Goal: Task Accomplishment & Management: Use online tool/utility

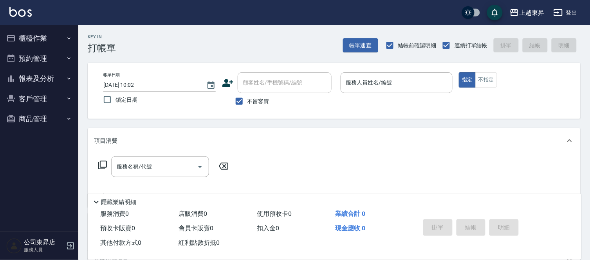
click at [370, 80] on div "服務人員姓名/編號 服務人員姓名/編號" at bounding box center [397, 82] width 112 height 21
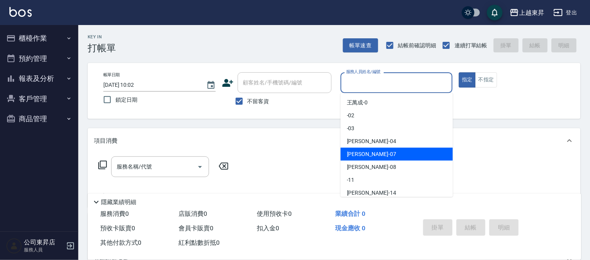
click at [355, 153] on span "榮松 -07" at bounding box center [371, 154] width 49 height 8
type input "榮松-07"
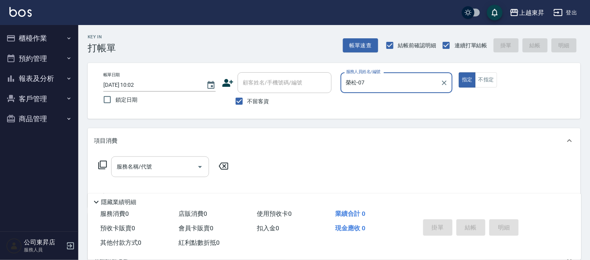
click at [132, 164] on div "服務名稱/代號 服務名稱/代號" at bounding box center [160, 167] width 98 height 21
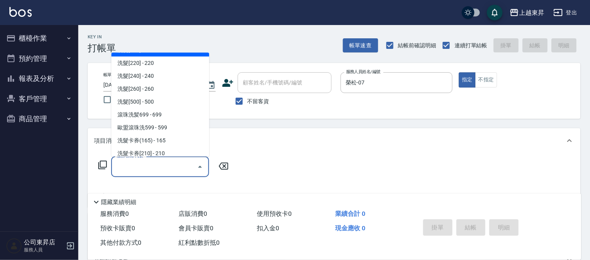
scroll to position [130, 0]
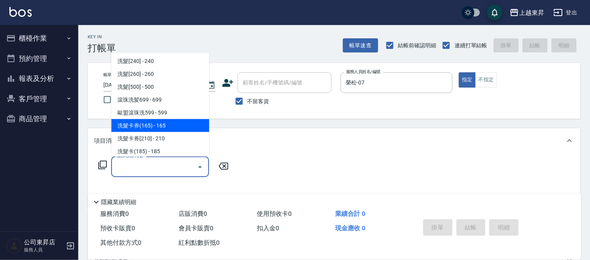
drag, startPoint x: 184, startPoint y: 122, endPoint x: 181, endPoint y: 147, distance: 25.4
click at [183, 125] on span "洗髮卡券(165) - 165" at bounding box center [160, 125] width 98 height 13
type input "洗髮卡券(165)(220)"
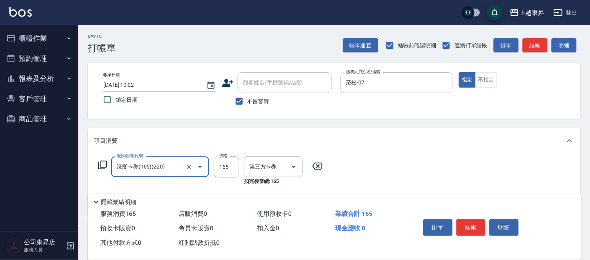
type input "舊有卡券"
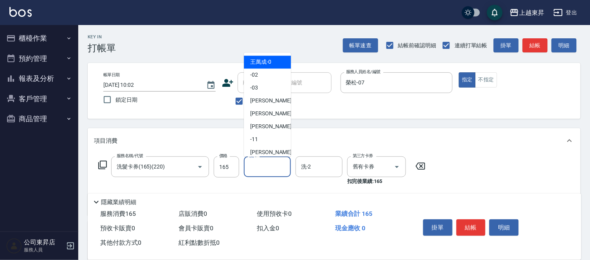
click at [271, 165] on input "洗-1" at bounding box center [268, 167] width 40 height 14
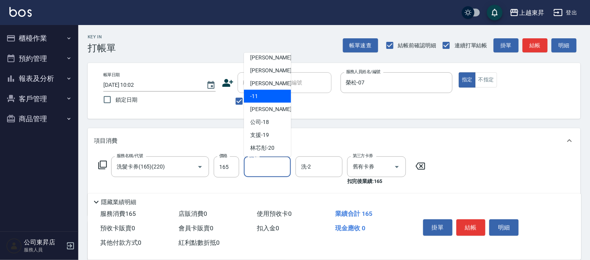
scroll to position [87, 0]
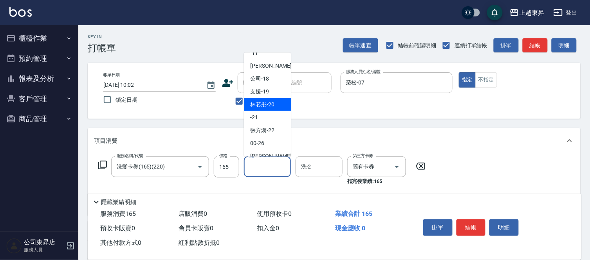
click at [266, 104] on span "林芯彤 -20" at bounding box center [262, 105] width 24 height 8
type input "林芯彤-20"
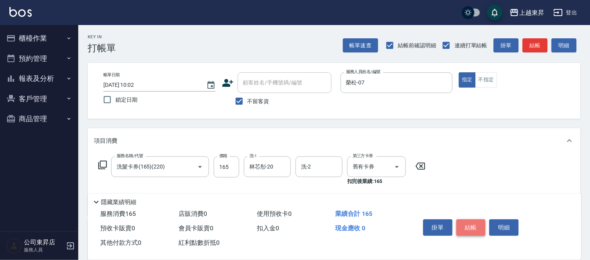
click at [474, 225] on button "結帳" at bounding box center [471, 228] width 29 height 16
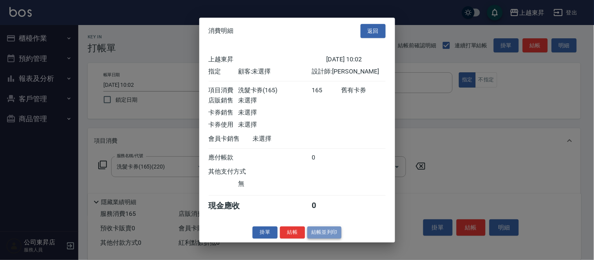
click at [326, 237] on button "結帳並列印" at bounding box center [324, 233] width 34 height 12
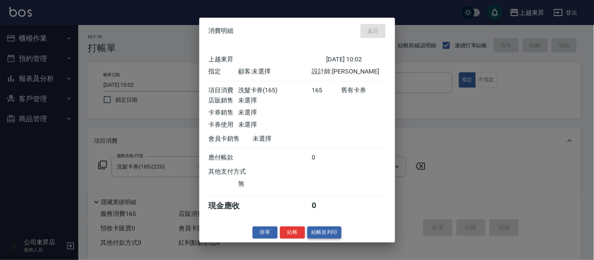
type input "[DATE] 10:03"
